Goal: Task Accomplishment & Management: Manage account settings

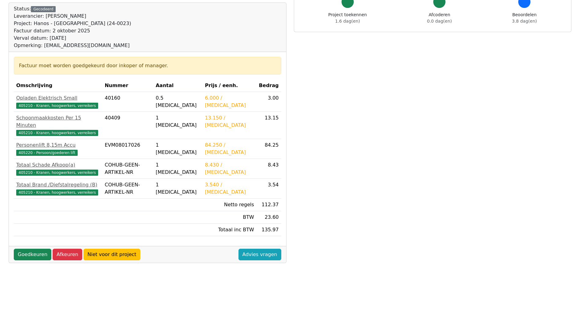
scroll to position [134, 0]
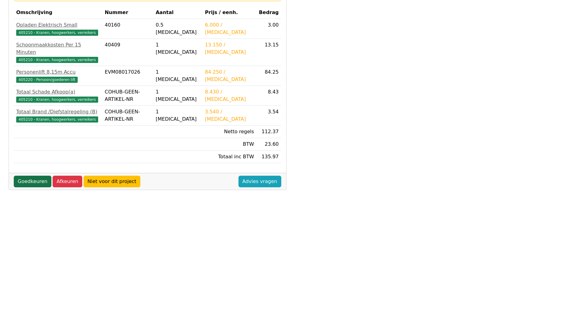
click at [35, 176] on link "Goedkeuren" at bounding box center [33, 182] width 38 height 12
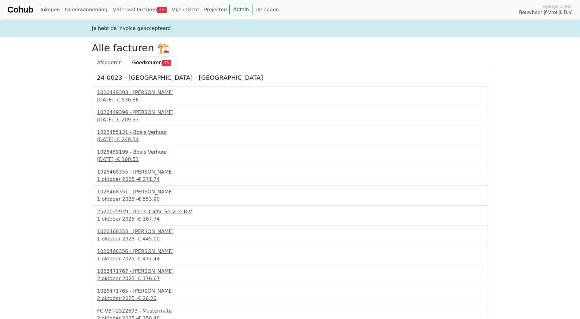
scroll to position [26, 0]
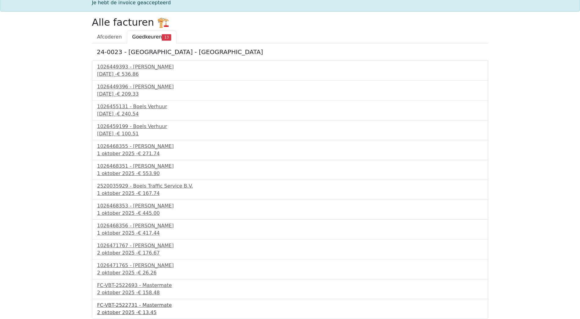
click at [147, 306] on div "FC-VBT-2522731 - Mastermate" at bounding box center [290, 305] width 386 height 7
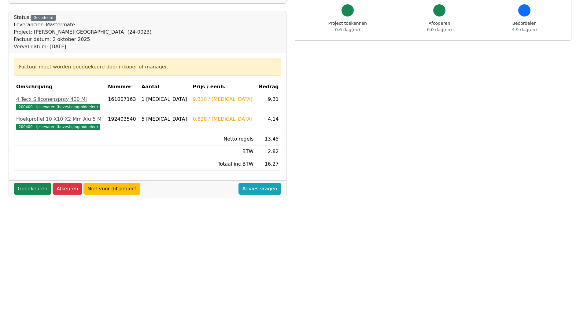
scroll to position [61, 0]
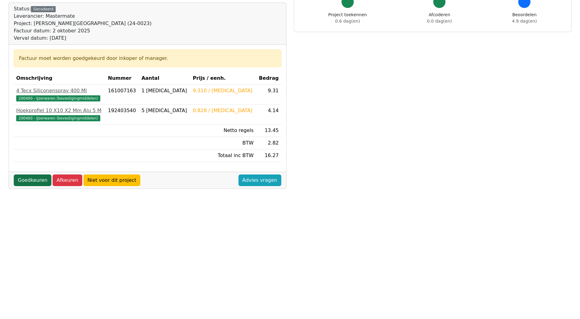
click at [35, 183] on link "Goedkeuren" at bounding box center [33, 181] width 38 height 12
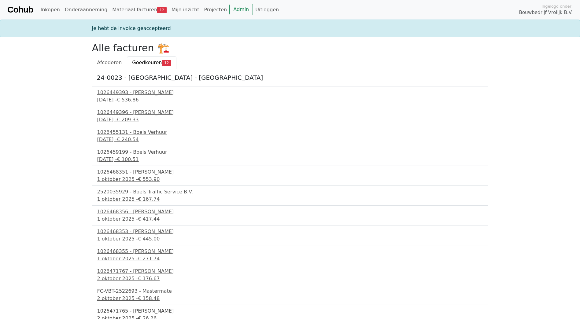
click at [136, 310] on div "1026471765 - [PERSON_NAME]" at bounding box center [290, 310] width 386 height 7
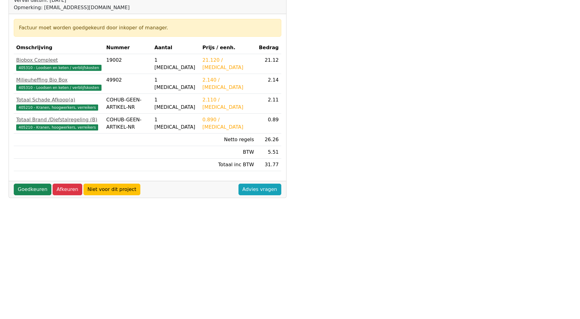
scroll to position [134, 0]
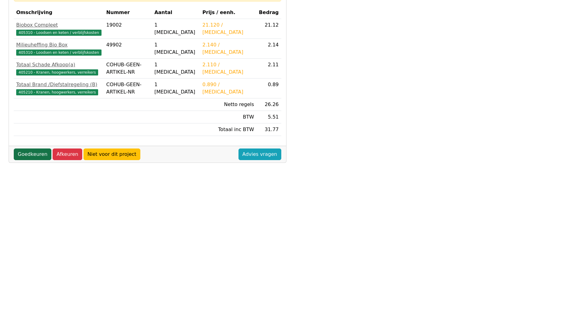
click at [32, 152] on link "Goedkeuren" at bounding box center [33, 155] width 38 height 12
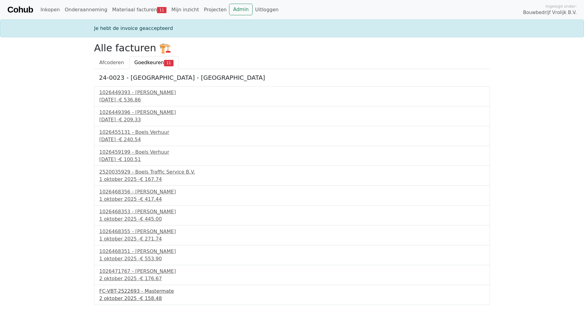
click at [144, 292] on div "FC-VBT-2522693 - Mastermate" at bounding box center [292, 291] width 386 height 7
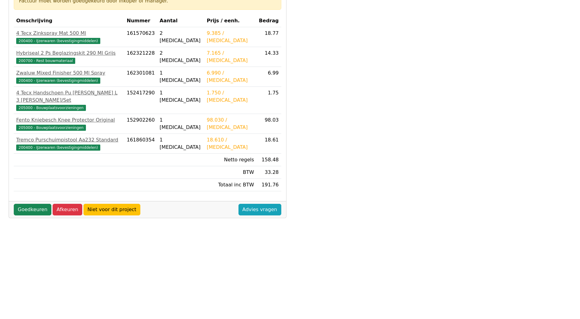
scroll to position [134, 0]
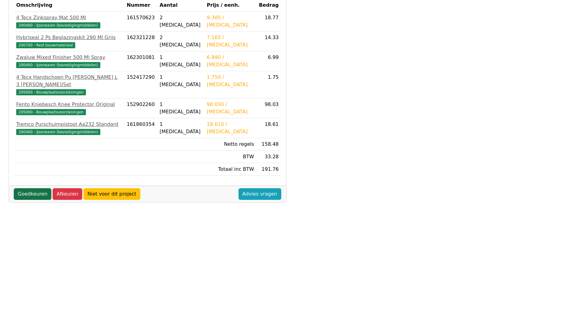
click at [40, 190] on link "Goedkeuren" at bounding box center [33, 194] width 38 height 12
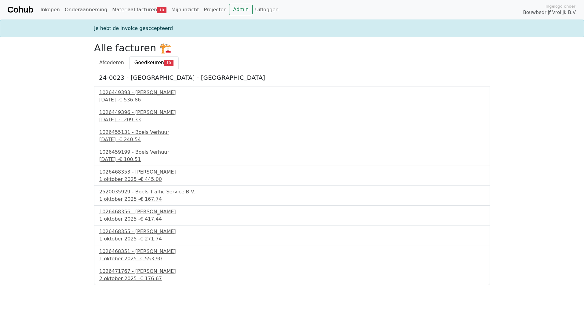
click at [116, 274] on div "1026471767 - [PERSON_NAME]" at bounding box center [292, 271] width 386 height 7
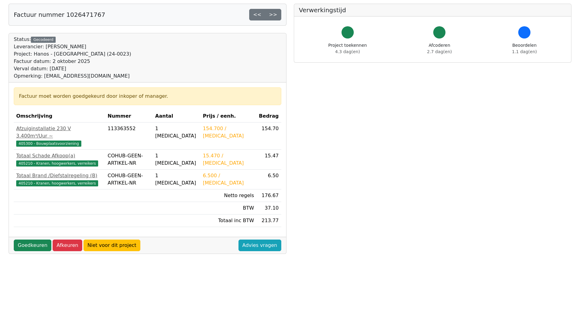
scroll to position [134, 0]
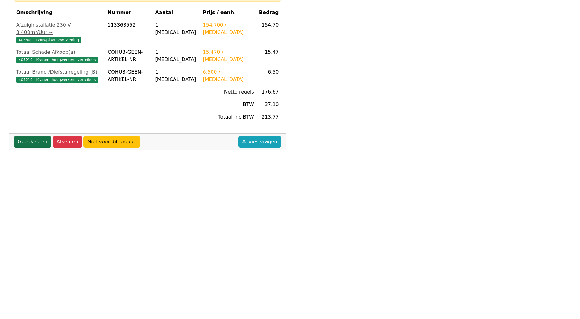
click at [29, 137] on link "Goedkeuren" at bounding box center [33, 142] width 38 height 12
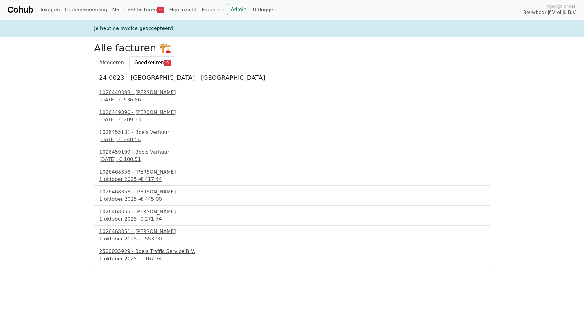
click at [143, 250] on div "2520035929 - Boels Traffic Service B.V." at bounding box center [292, 251] width 386 height 7
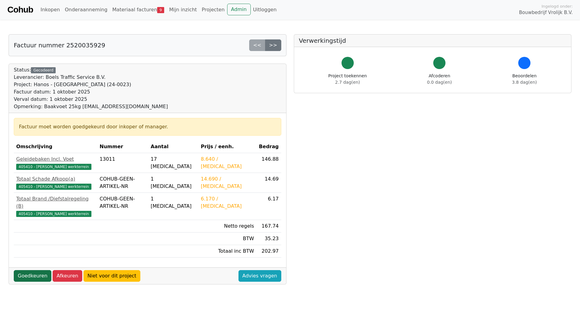
click at [32, 270] on link "Goedkeuren" at bounding box center [33, 276] width 38 height 12
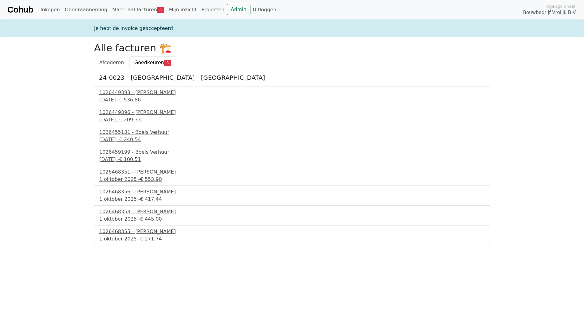
click at [125, 231] on div "1026468355 - Boels Verhuur" at bounding box center [292, 231] width 386 height 7
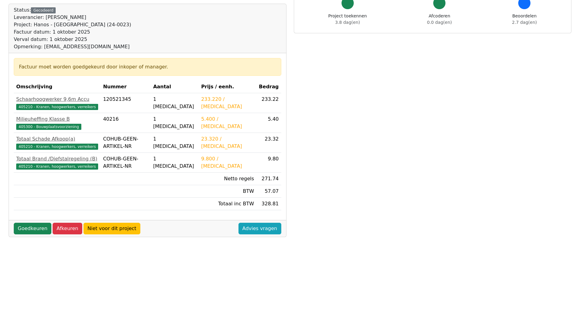
scroll to position [134, 0]
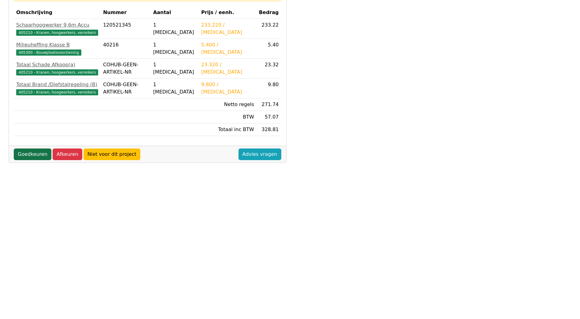
click at [31, 158] on link "Goedkeuren" at bounding box center [33, 155] width 38 height 12
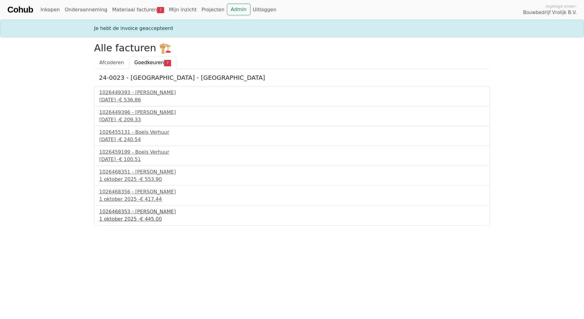
click at [138, 210] on div "1026468353 - Boels Verhuur" at bounding box center [292, 211] width 386 height 7
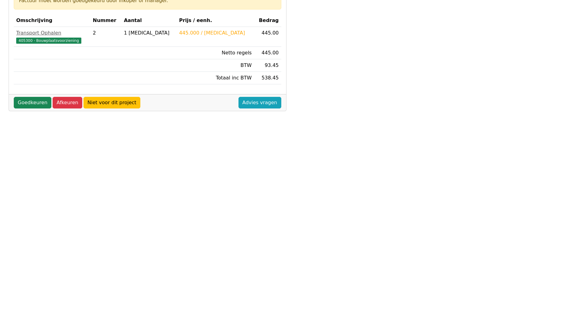
scroll to position [134, 0]
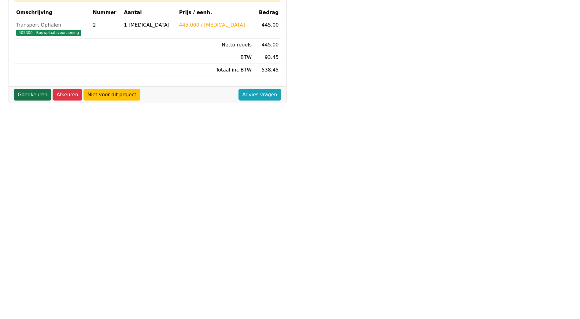
click at [36, 96] on link "Goedkeuren" at bounding box center [33, 95] width 38 height 12
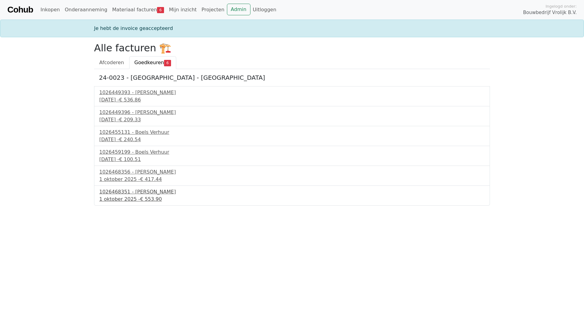
click at [147, 192] on div "1026468351 - Boels Verhuur" at bounding box center [292, 191] width 386 height 7
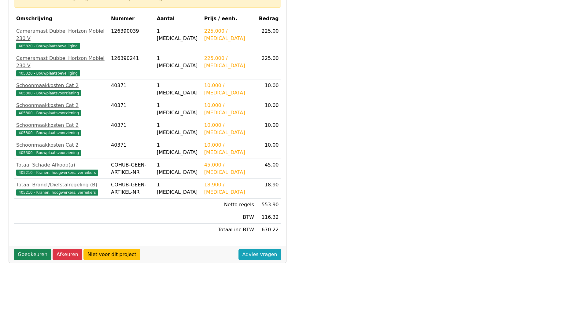
scroll to position [134, 0]
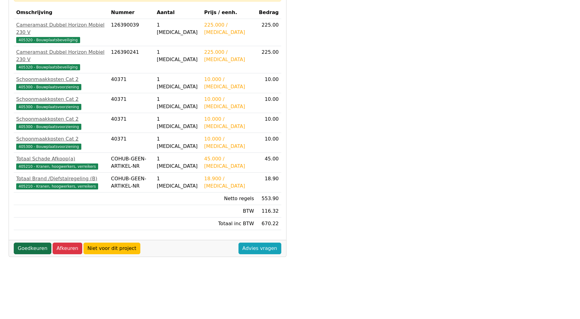
click at [27, 243] on link "Goedkeuren" at bounding box center [33, 249] width 38 height 12
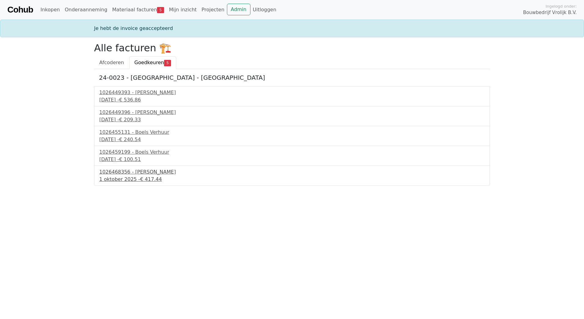
click at [130, 174] on div "1026468356 - Boels Verhuur" at bounding box center [292, 171] width 386 height 7
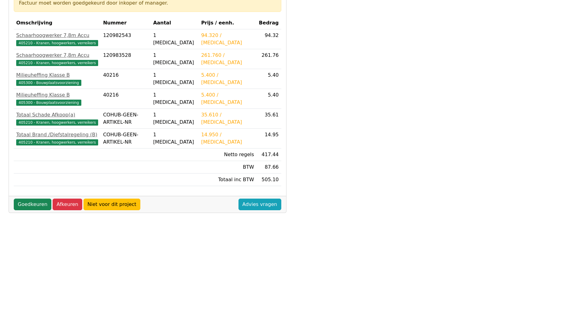
scroll to position [134, 0]
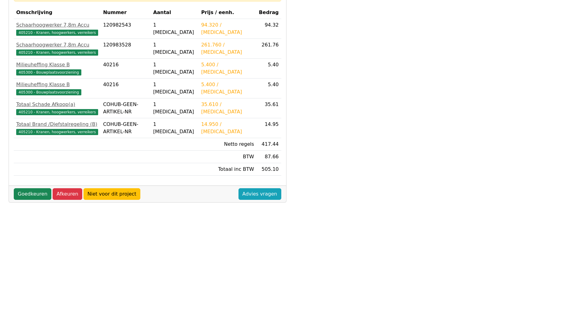
click at [28, 197] on link "Goedkeuren" at bounding box center [33, 194] width 38 height 12
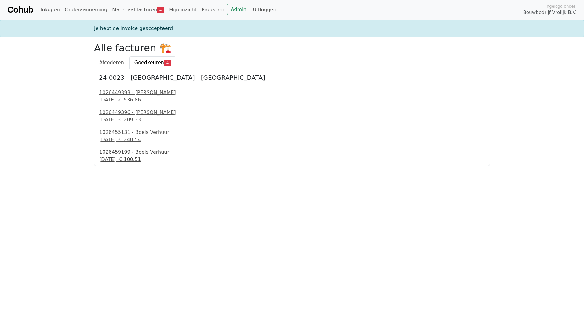
click at [156, 149] on div "1026459199 - Boels Verhuur" at bounding box center [292, 152] width 386 height 7
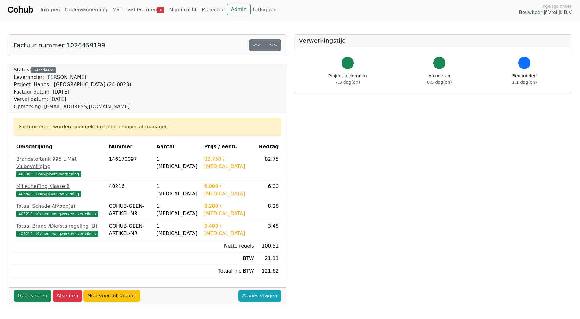
scroll to position [134, 0]
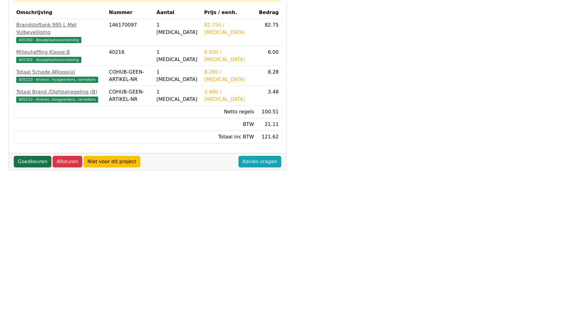
click at [26, 156] on link "Goedkeuren" at bounding box center [33, 162] width 38 height 12
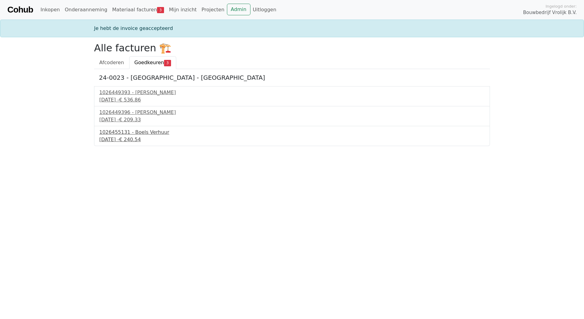
click at [139, 135] on div "1026455131 - Boels Verhuur" at bounding box center [292, 132] width 386 height 7
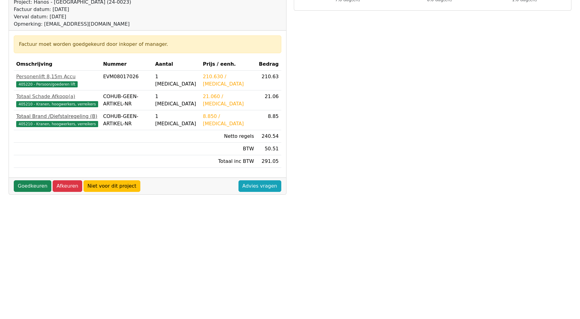
scroll to position [134, 0]
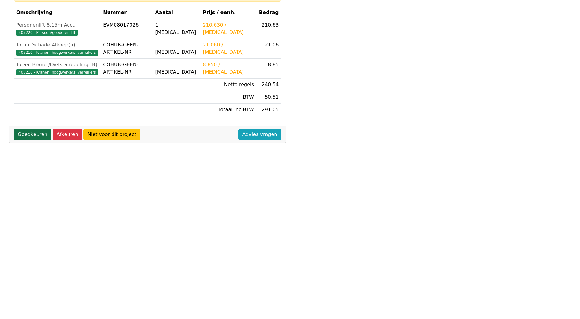
click at [27, 138] on link "Goedkeuren" at bounding box center [33, 135] width 38 height 12
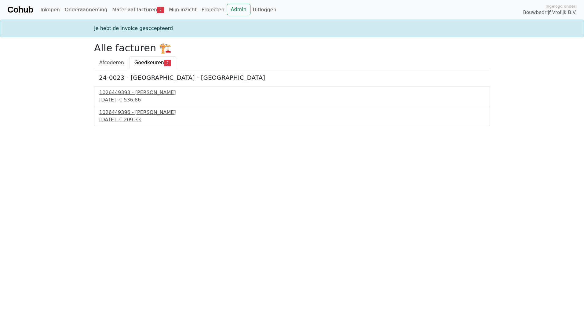
click at [131, 114] on div "1026449396 - Boels Verhuur" at bounding box center [292, 112] width 386 height 7
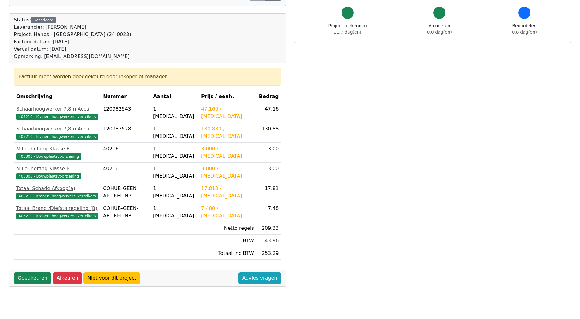
scroll to position [134, 0]
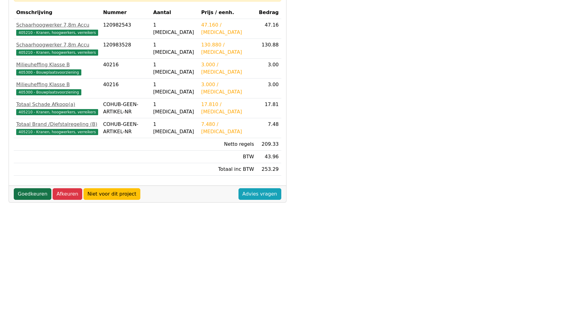
click at [18, 193] on link "Goedkeuren" at bounding box center [33, 194] width 38 height 12
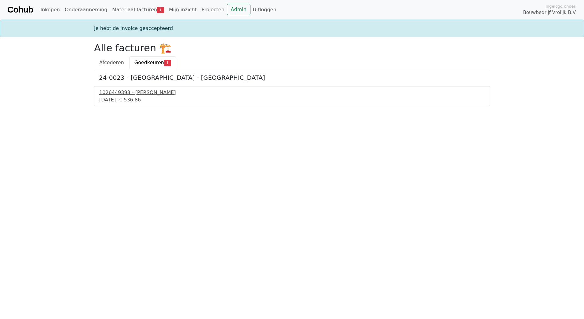
click at [115, 95] on div "1026449393 - [PERSON_NAME]" at bounding box center [292, 92] width 386 height 7
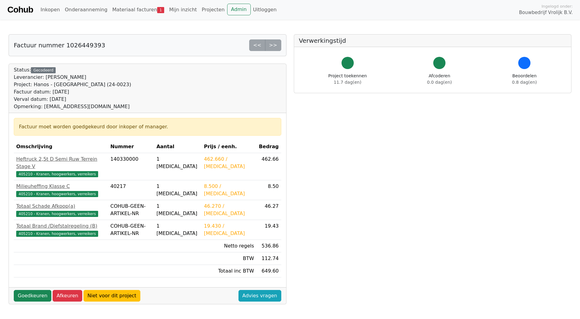
scroll to position [134, 0]
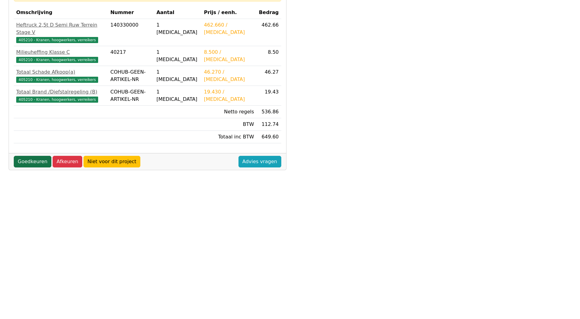
click at [30, 159] on link "Goedkeuren" at bounding box center [33, 162] width 38 height 12
